Goal: Task Accomplishment & Management: Use online tool/utility

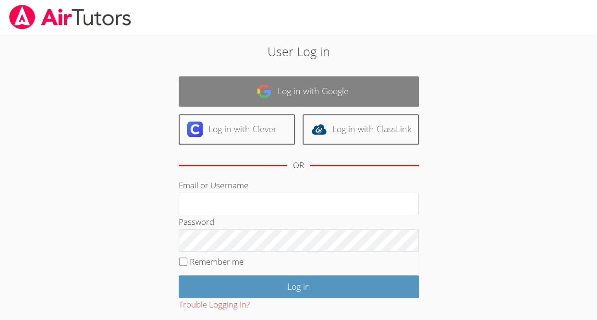
click at [357, 81] on link "Log in with Google" at bounding box center [299, 91] width 240 height 30
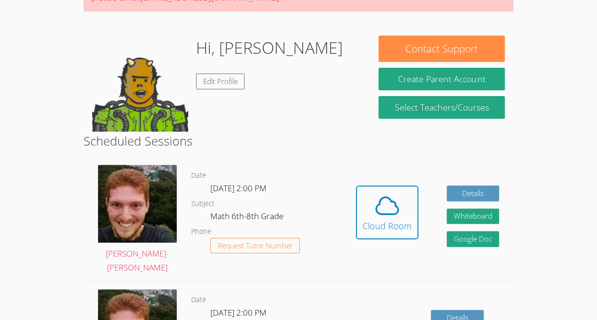
scroll to position [122, 0]
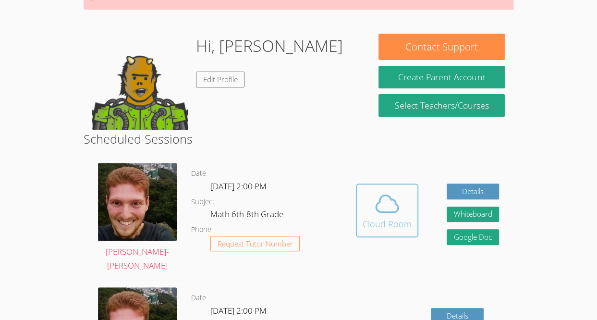
click at [414, 196] on button "Cloud Room" at bounding box center [387, 211] width 62 height 54
click at [400, 198] on span at bounding box center [387, 203] width 49 height 27
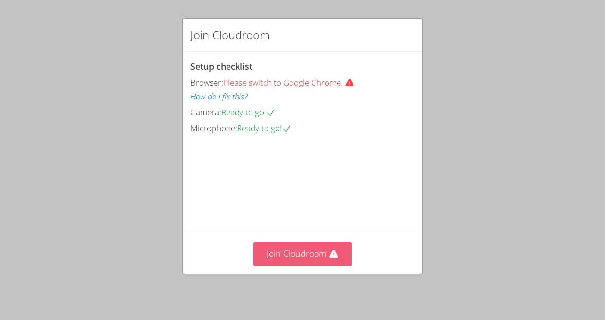
click at [270, 260] on button "Join Cloudroom" at bounding box center [302, 254] width 99 height 24
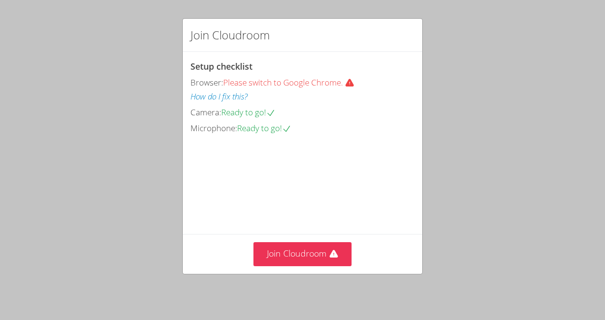
click at [218, 97] on button "How do I fix this?" at bounding box center [218, 97] width 57 height 14
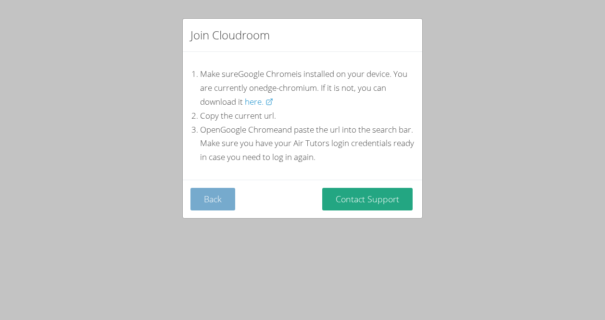
click at [225, 200] on button "Back" at bounding box center [212, 199] width 45 height 23
